Goal: Download file/media

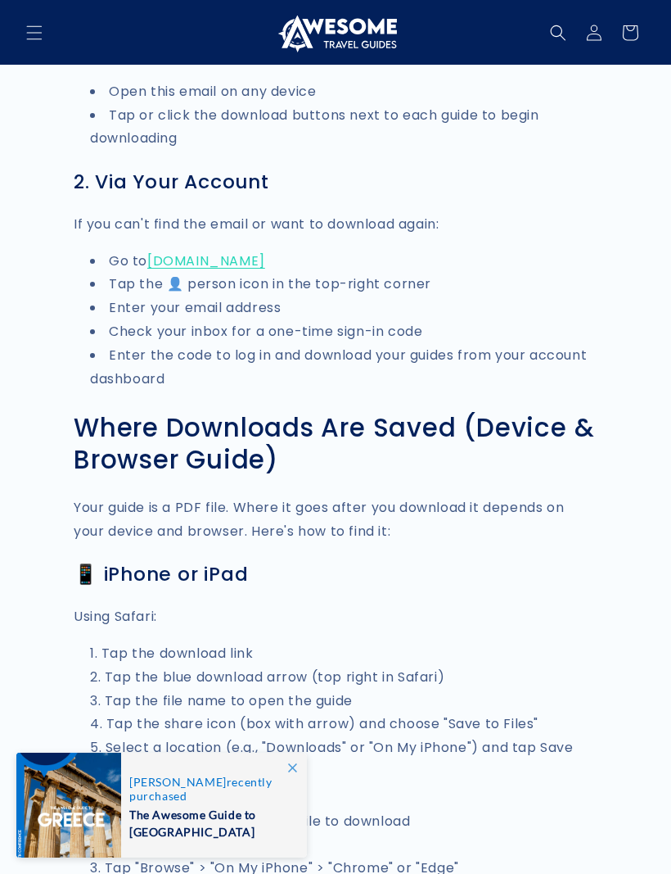
scroll to position [451, 0]
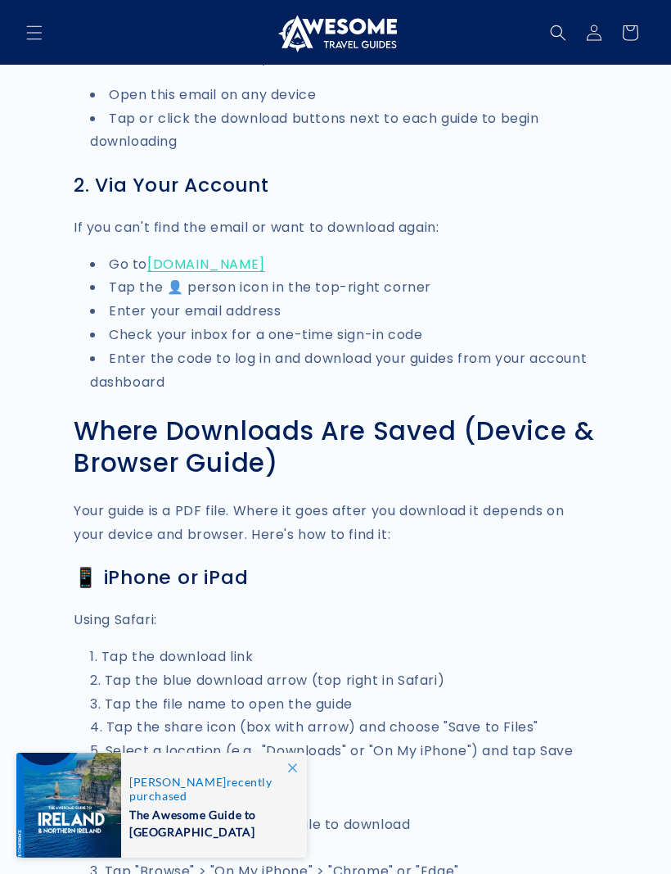
click at [265, 264] on link "awesometravelguides.com" at bounding box center [206, 264] width 118 height 19
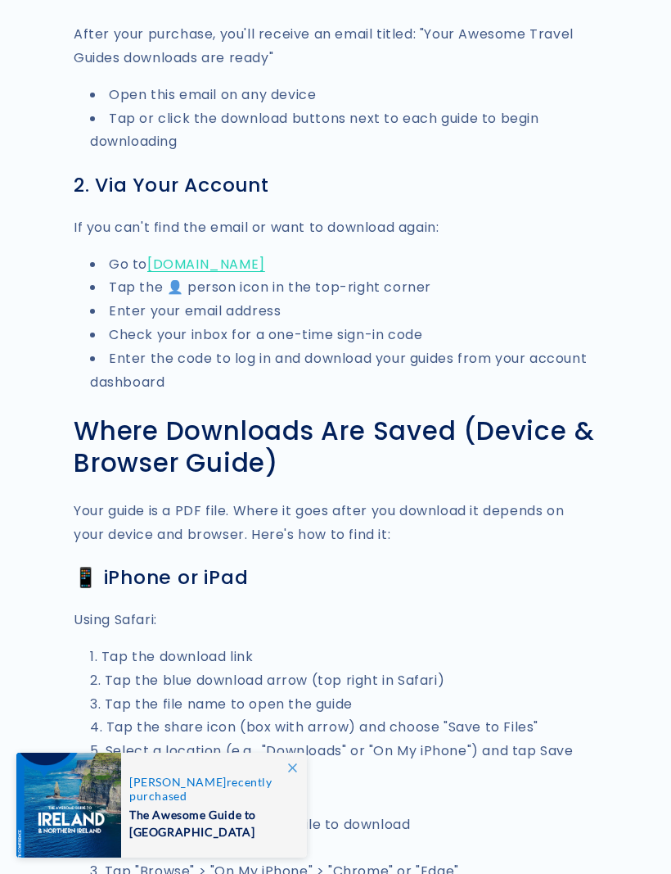
click at [265, 263] on link "awesometravelguides.com" at bounding box center [206, 264] width 118 height 19
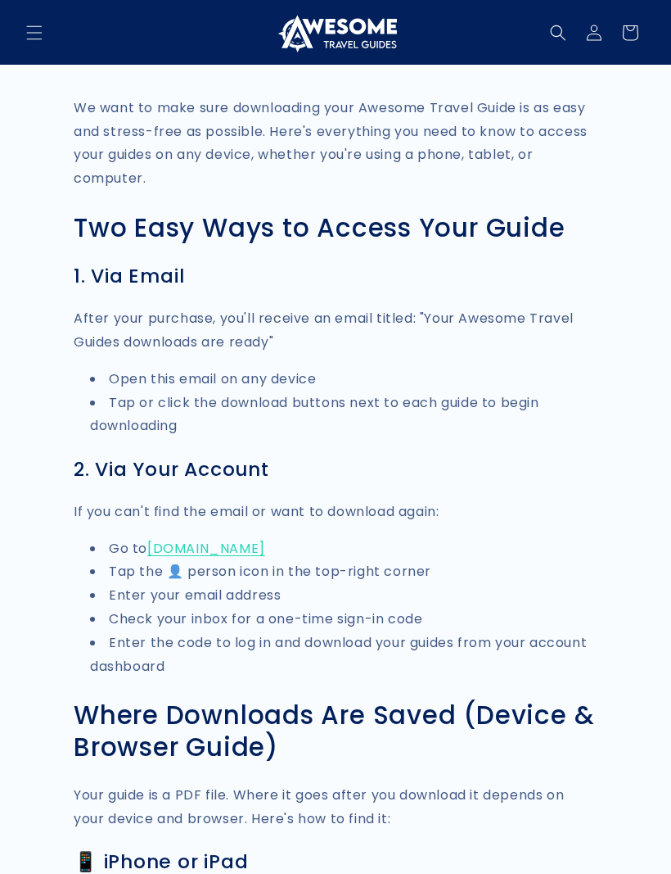
scroll to position [0, 0]
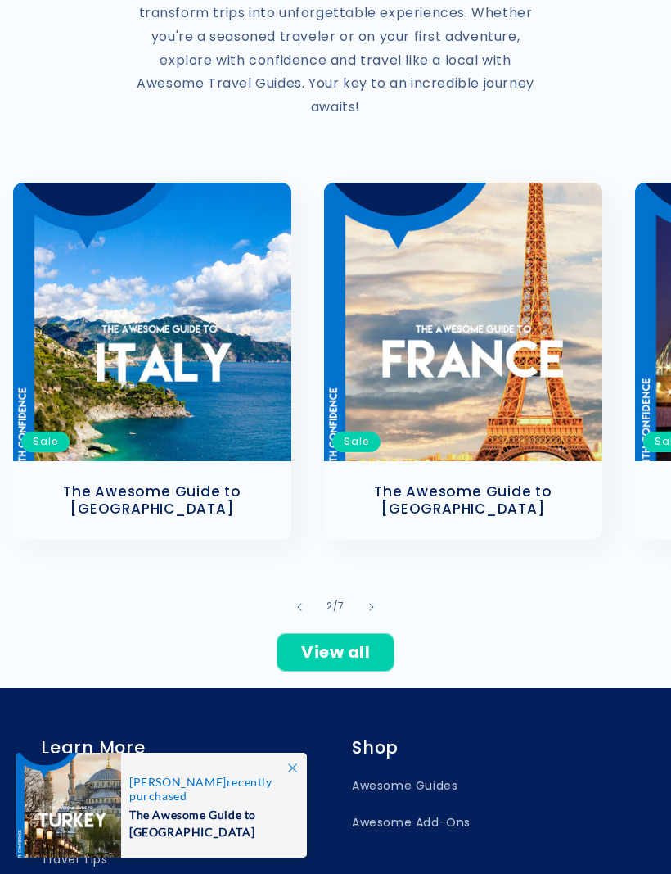
scroll to position [0, 311]
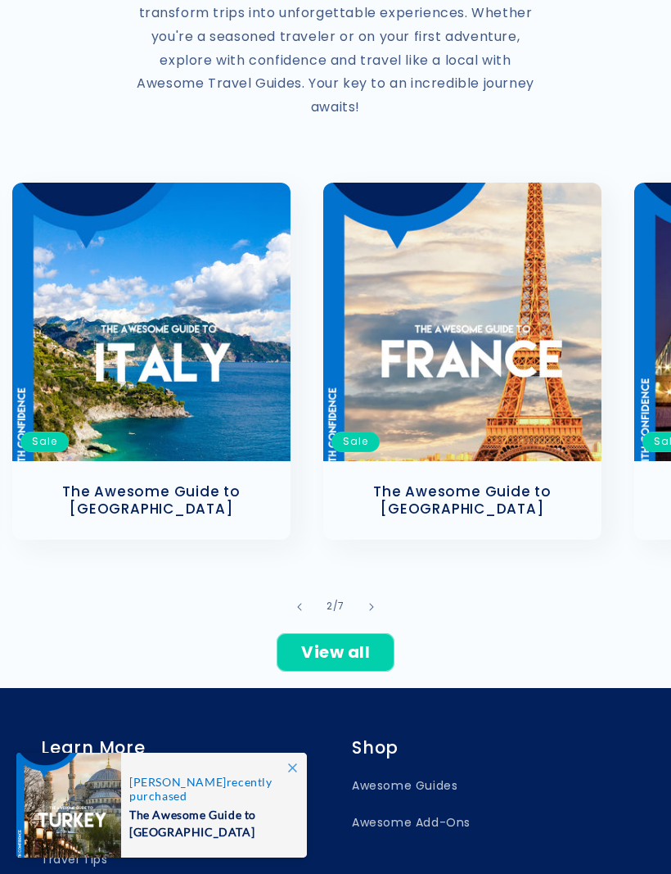
click at [498, 483] on link "The Awesome Guide to [GEOGRAPHIC_DATA]" at bounding box center [463, 500] width 246 height 34
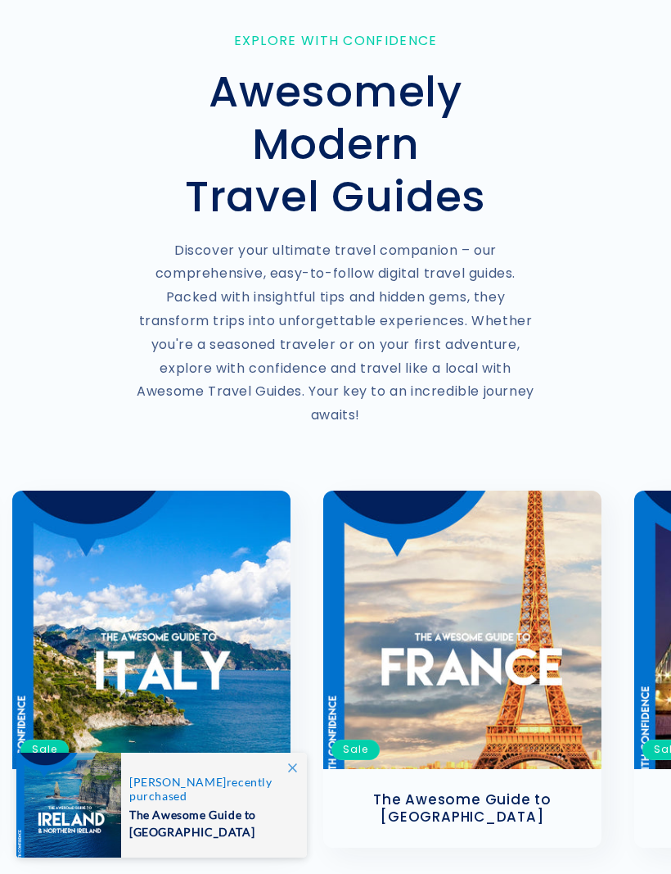
scroll to position [427, 0]
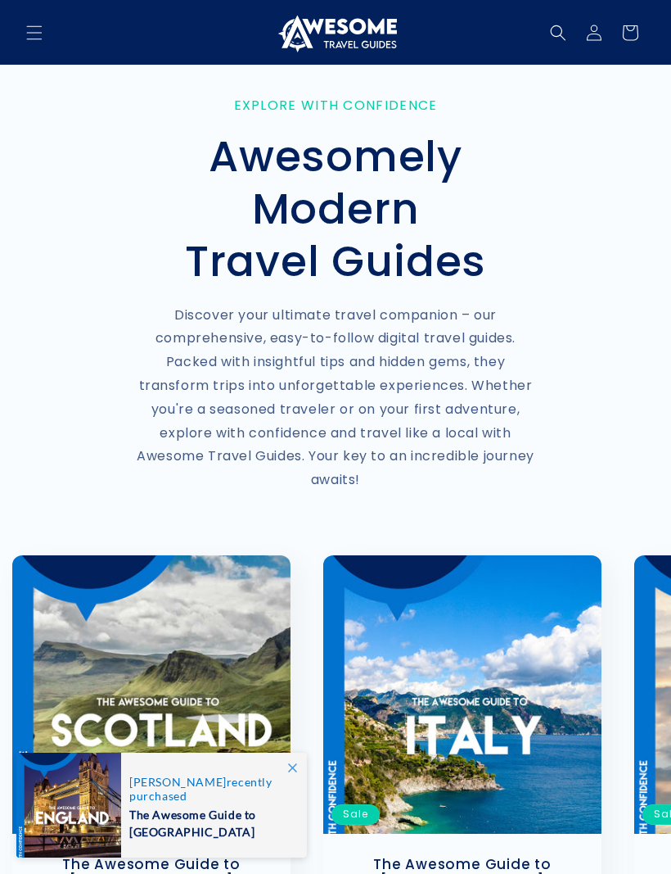
click at [36, 33] on icon "Menu" at bounding box center [35, 32] width 16 height 14
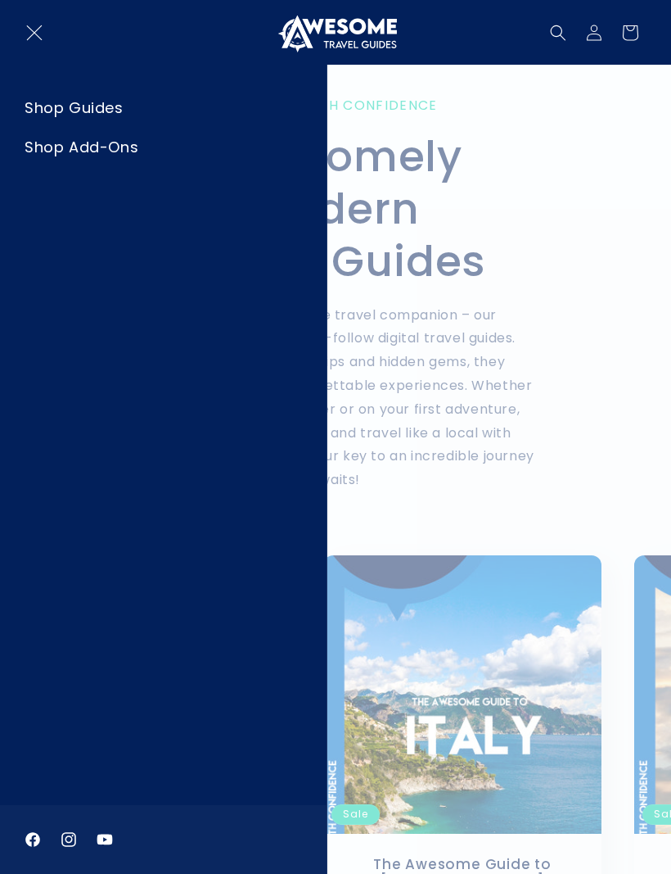
click at [52, 51] on summary "Menu" at bounding box center [34, 33] width 36 height 36
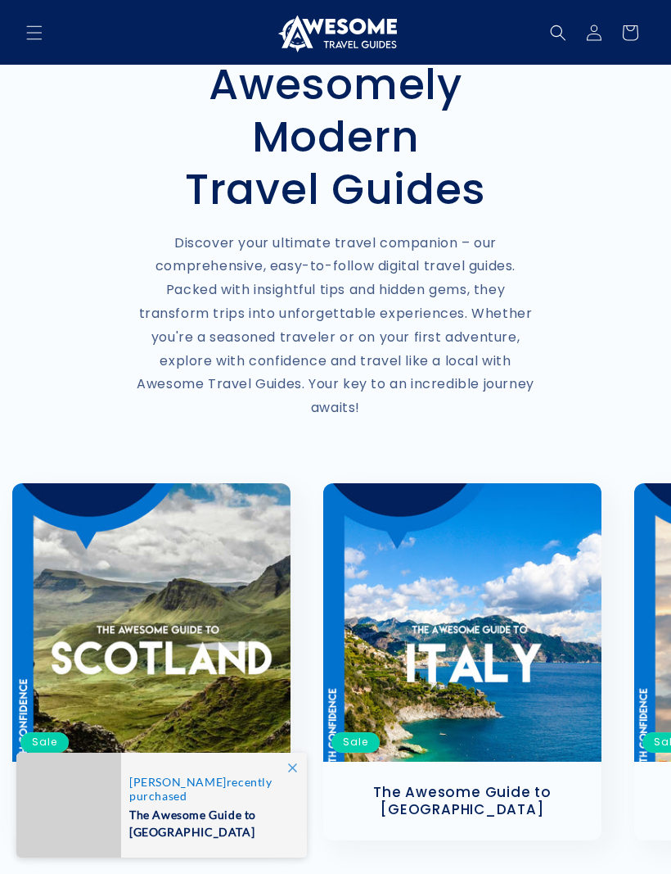
scroll to position [65, 0]
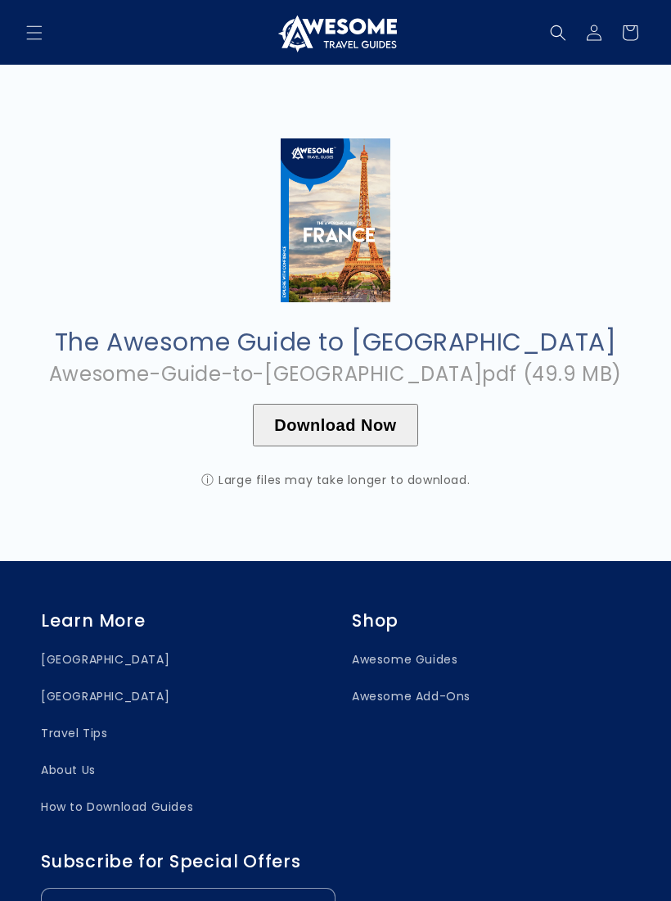
click at [386, 423] on button "Download Now" at bounding box center [335, 425] width 165 height 43
click at [382, 427] on button "Download Now" at bounding box center [335, 425] width 165 height 43
click at [384, 427] on button "Download Now" at bounding box center [335, 425] width 165 height 43
click at [476, 422] on div "The Awesome Guide to [GEOGRAPHIC_DATA] Awesome-Guide-to-[GEOGRAPHIC_DATA]pdf (4…" at bounding box center [335, 313] width 671 height 496
click at [51, 36] on span "Menu" at bounding box center [34, 33] width 36 height 36
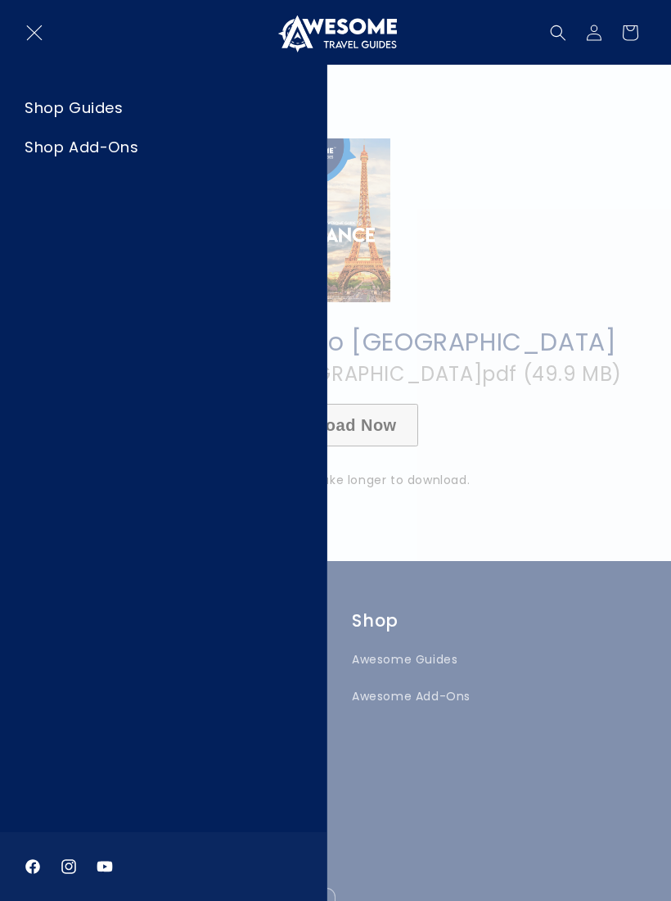
click at [52, 51] on summary "Menu" at bounding box center [34, 33] width 36 height 36
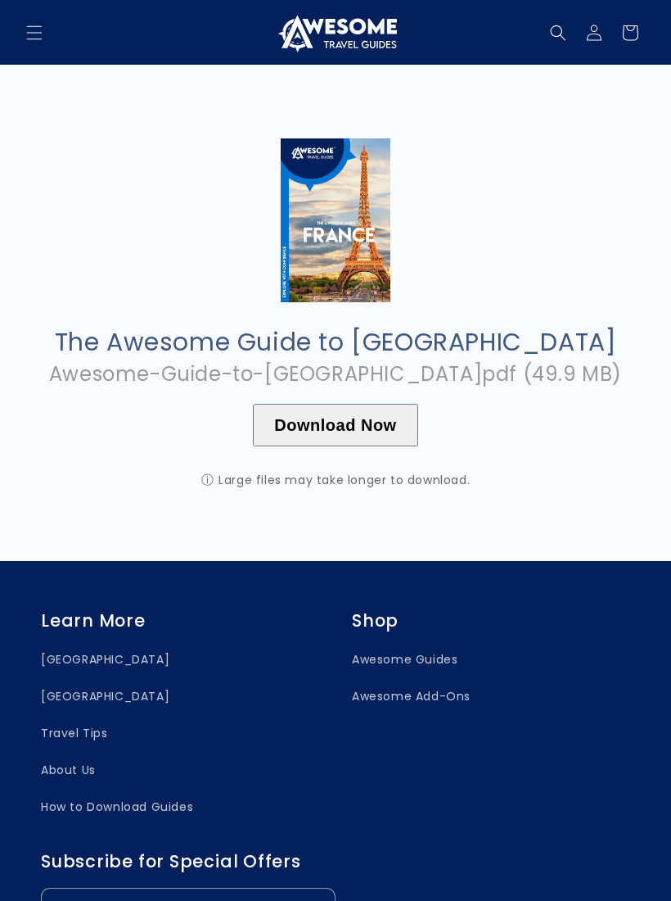
click at [354, 417] on button "Download Now" at bounding box center [335, 425] width 165 height 43
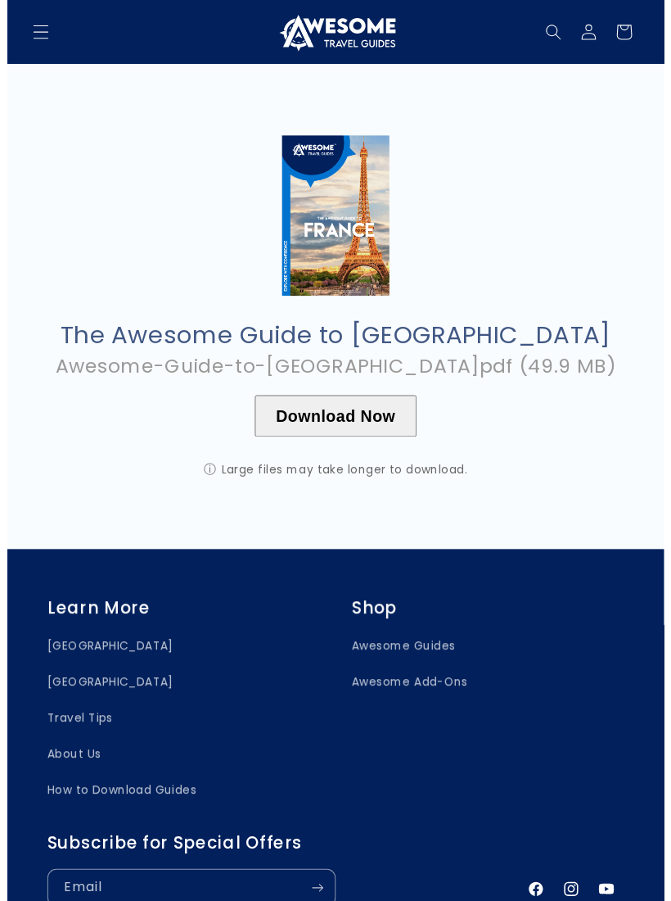
scroll to position [20, 0]
